Goal: Task Accomplishment & Management: Use online tool/utility

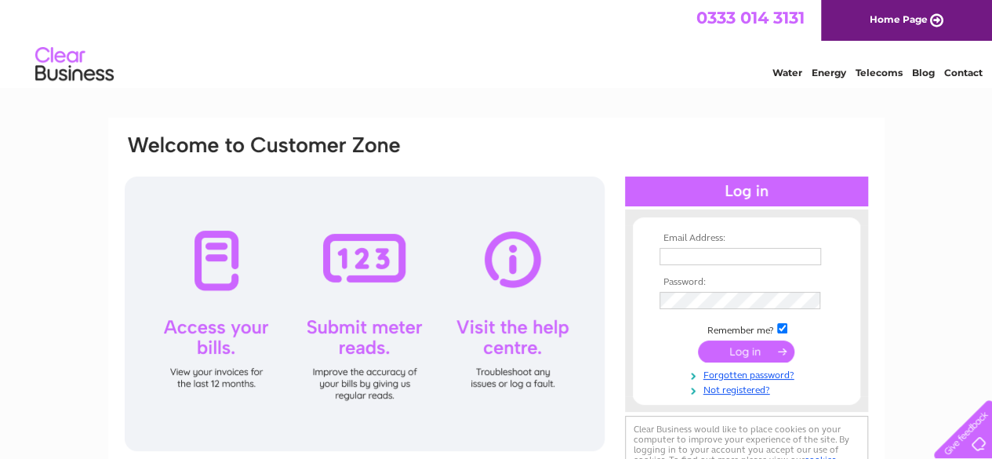
type input "[EMAIL_ADDRESS][DOMAIN_NAME]"
click at [735, 351] on input "submit" at bounding box center [746, 351] width 96 height 22
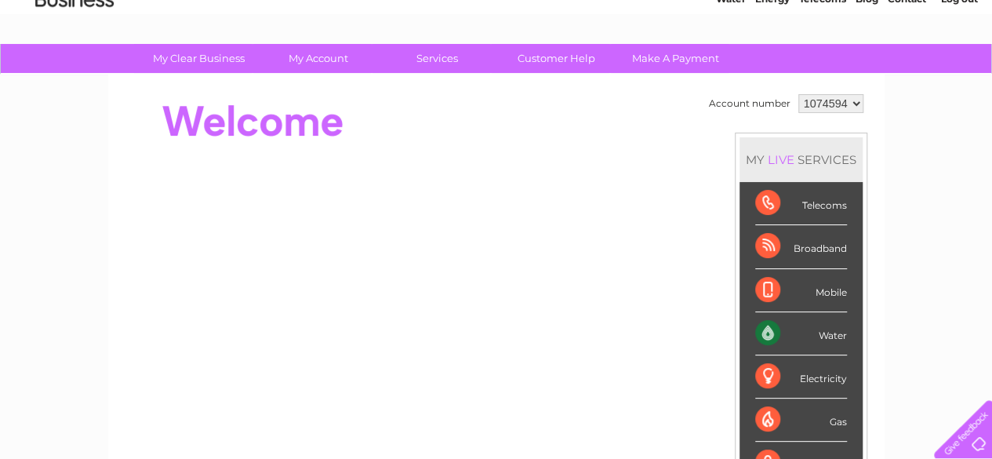
scroll to position [73, 0]
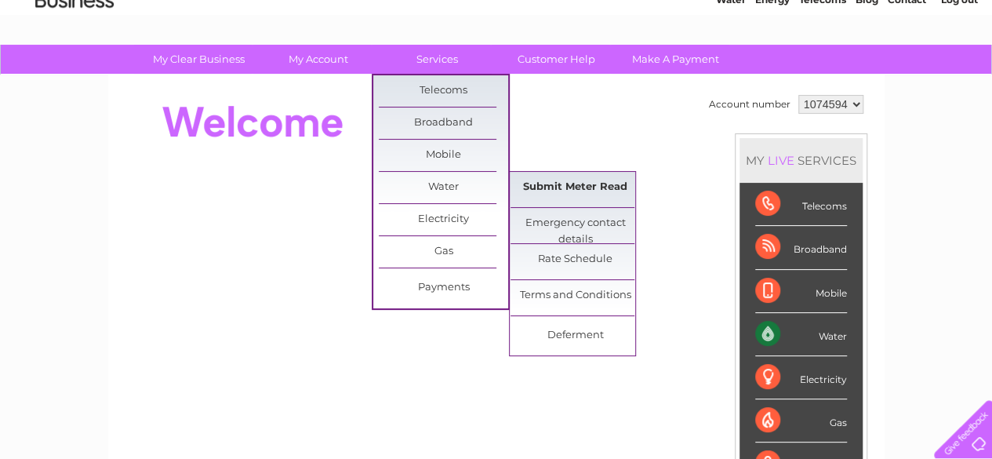
click at [524, 190] on link "Submit Meter Read" at bounding box center [575, 187] width 129 height 31
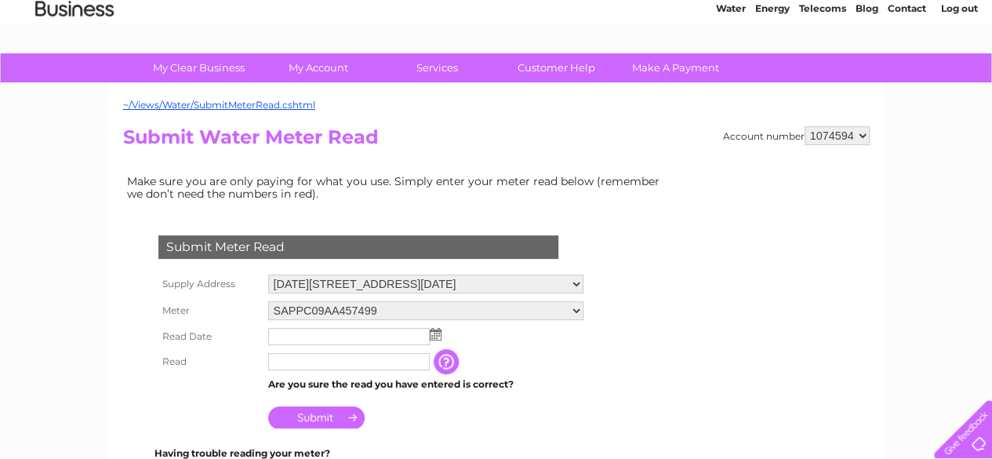
scroll to position [74, 0]
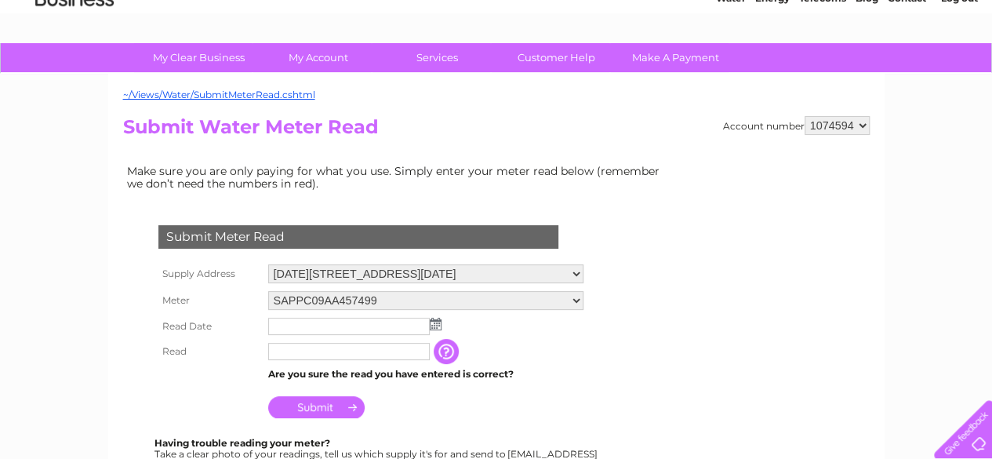
click at [432, 324] on img at bounding box center [436, 324] width 12 height 13
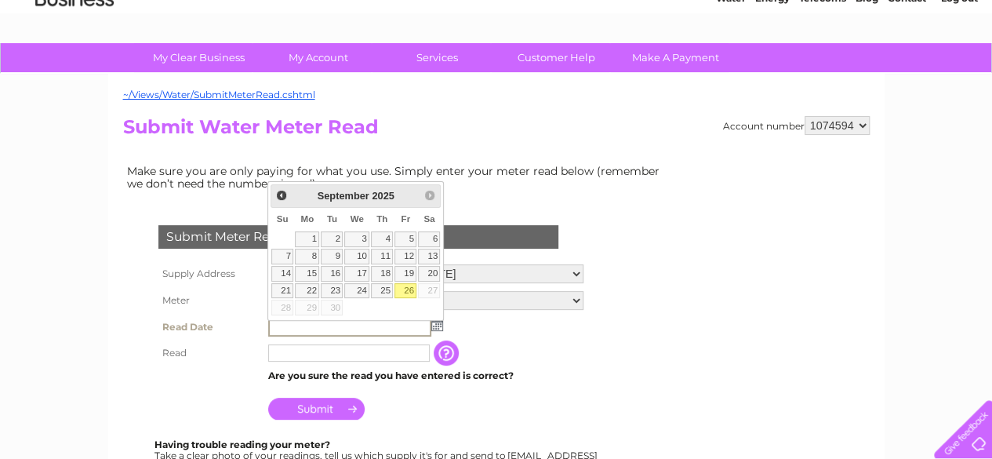
click at [409, 286] on link "26" at bounding box center [405, 291] width 22 height 16
type input "2025/09/26"
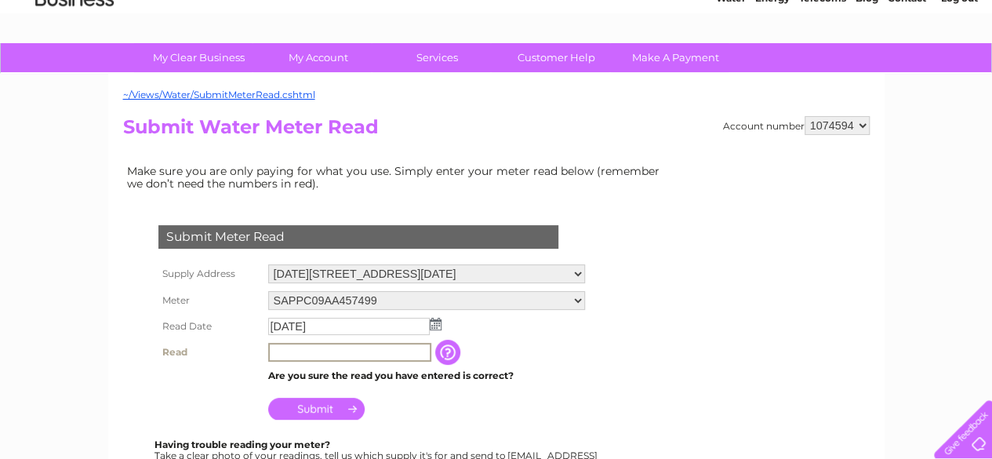
click at [391, 351] on input "text" at bounding box center [349, 352] width 163 height 19
